Goal: Check status: Check status

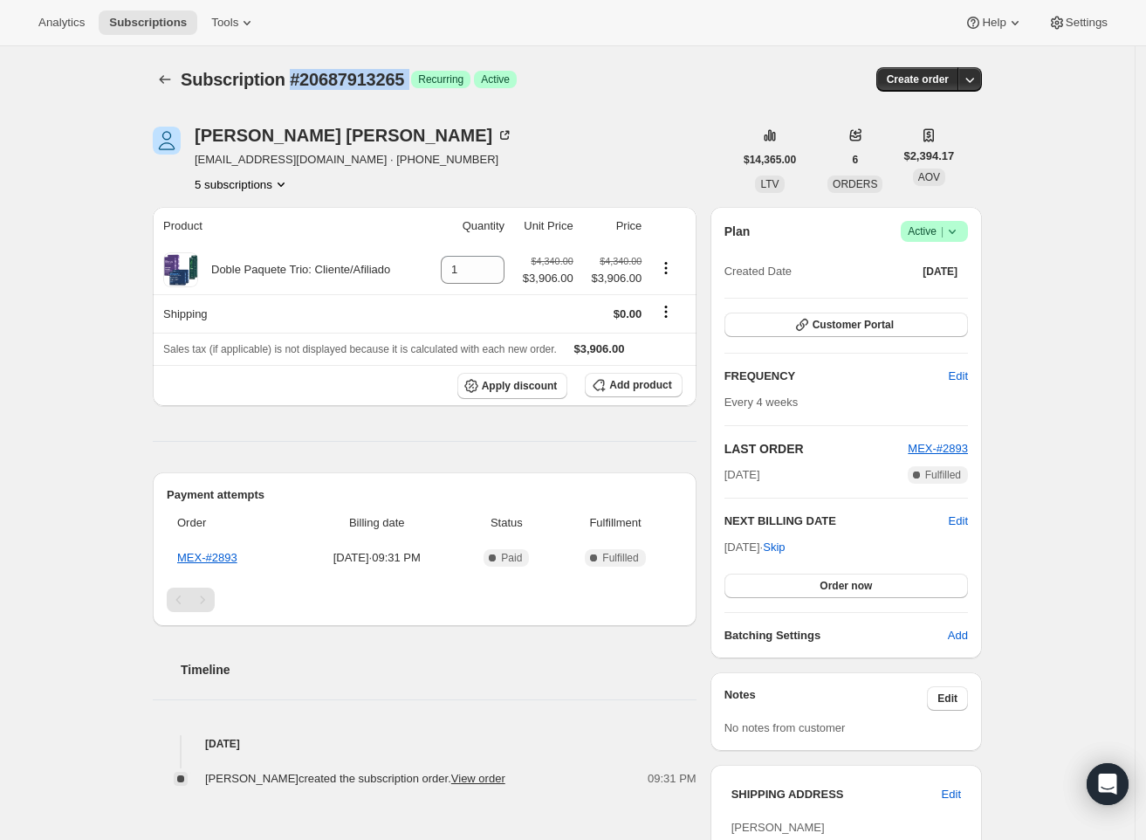
drag, startPoint x: 426, startPoint y: 79, endPoint x: 292, endPoint y: 79, distance: 134.4
click at [292, 79] on div "Subscription #20687913265 Success Recurring Success Active" at bounding box center [433, 79] width 505 height 24
copy div "#20687913265 Success"
